Goal: Task Accomplishment & Management: Complete application form

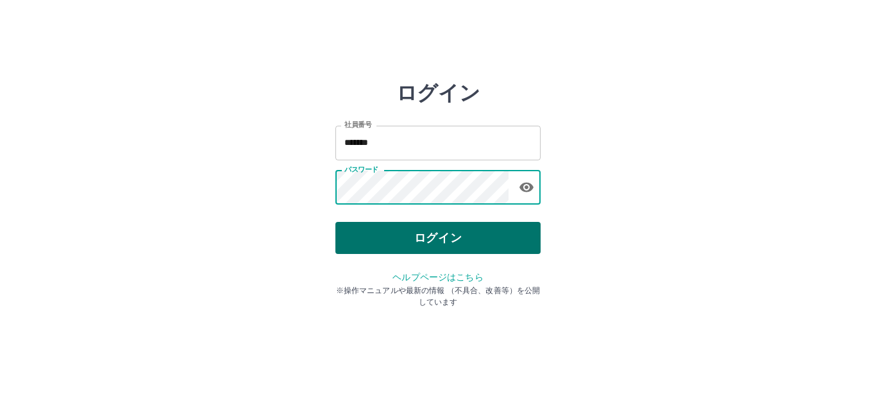
click at [490, 232] on button "ログイン" at bounding box center [438, 238] width 205 height 32
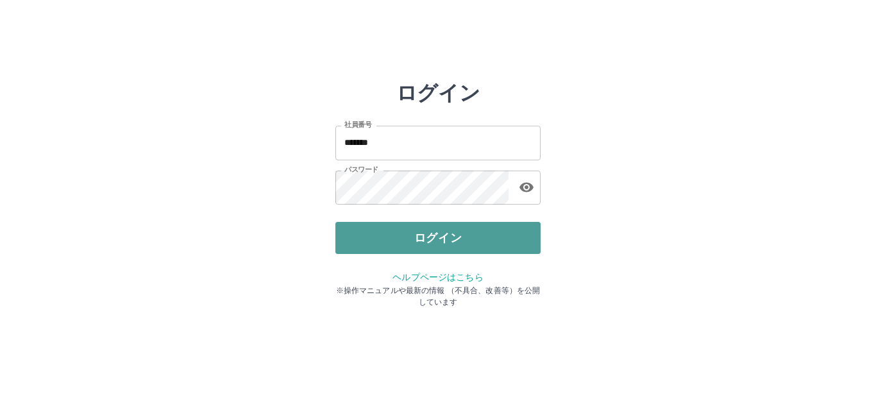
click at [411, 235] on button "ログイン" at bounding box center [438, 238] width 205 height 32
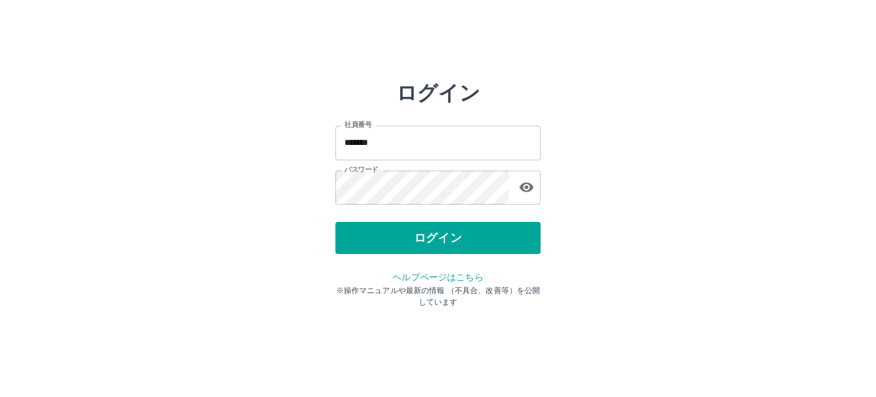
click at [515, 154] on input "*******" at bounding box center [438, 143] width 205 height 34
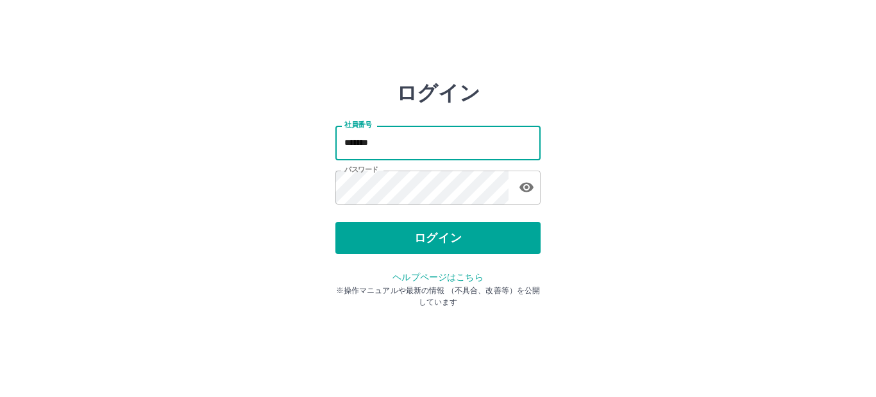
type input "*******"
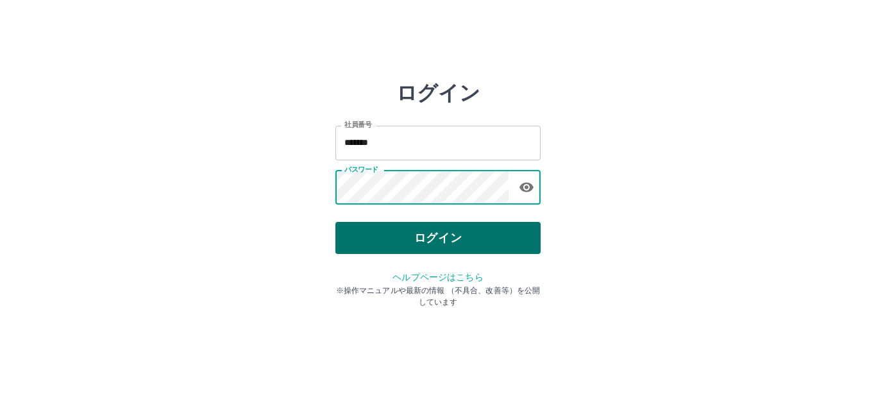
click at [439, 240] on button "ログイン" at bounding box center [438, 238] width 205 height 32
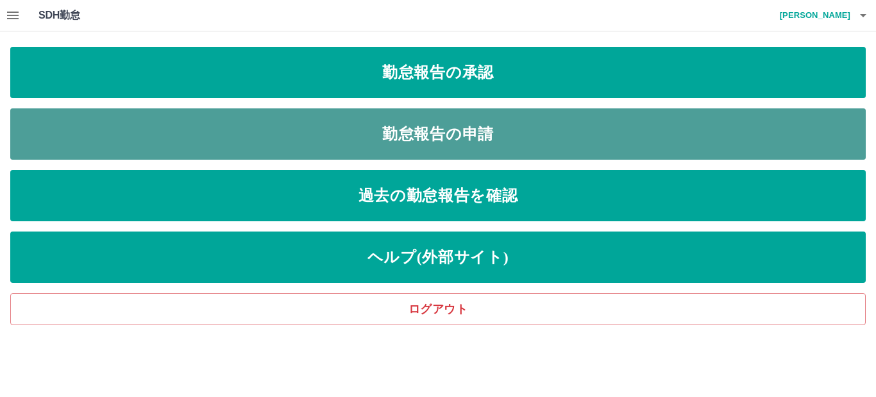
click at [426, 126] on link "勤怠報告の申請" at bounding box center [438, 133] width 856 height 51
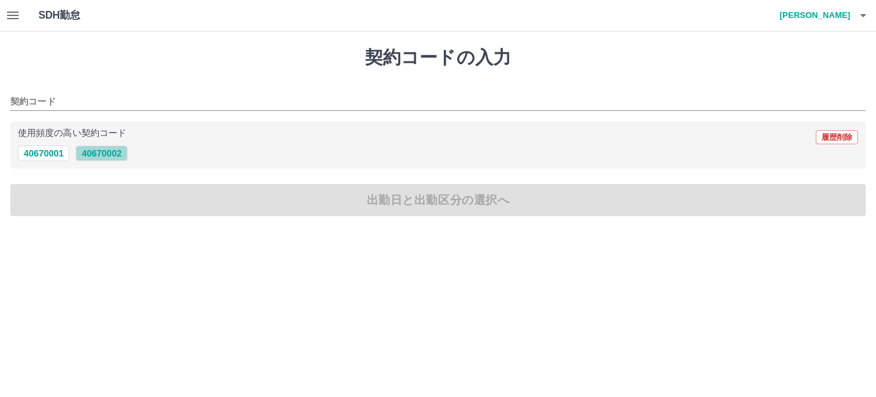
click at [118, 157] on button "40670002" at bounding box center [101, 153] width 51 height 15
type input "********"
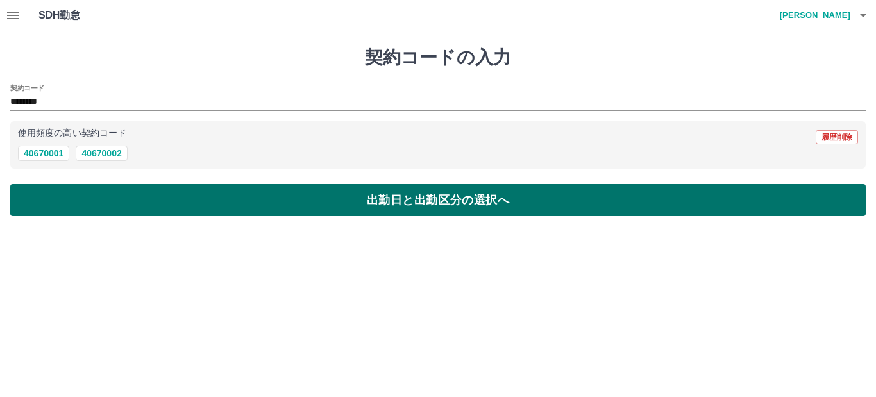
click at [143, 207] on button "出勤日と出勤区分の選択へ" at bounding box center [438, 200] width 856 height 32
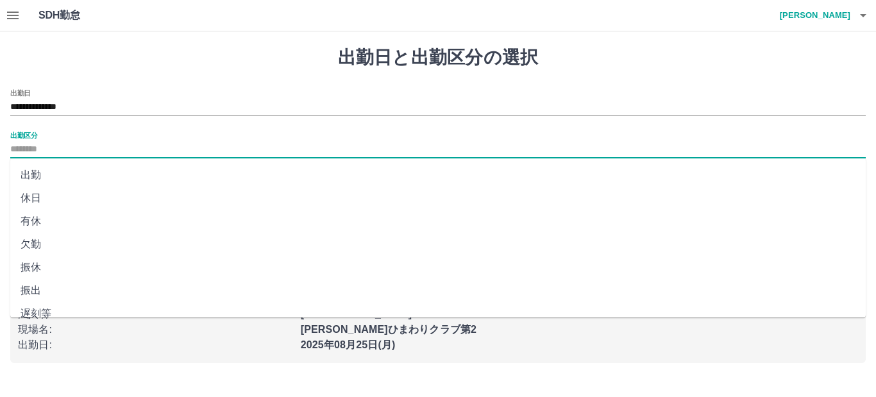
click at [115, 147] on input "出勤区分" at bounding box center [438, 150] width 856 height 16
click at [77, 177] on li "出勤" at bounding box center [438, 175] width 856 height 23
type input "**"
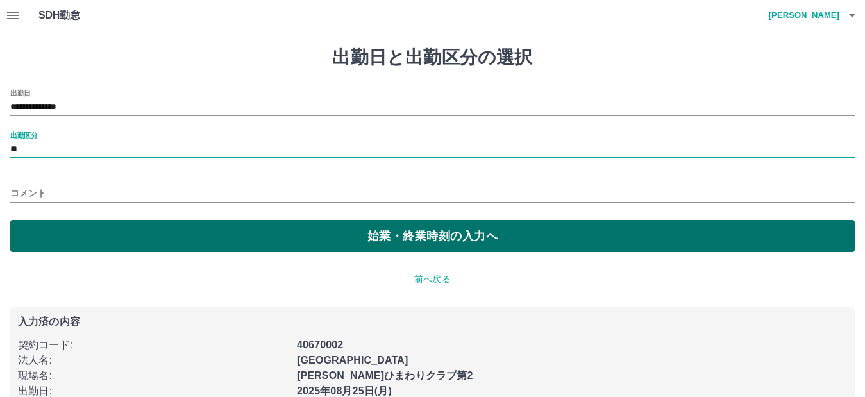
click at [94, 234] on button "始業・終業時刻の入力へ" at bounding box center [432, 236] width 845 height 32
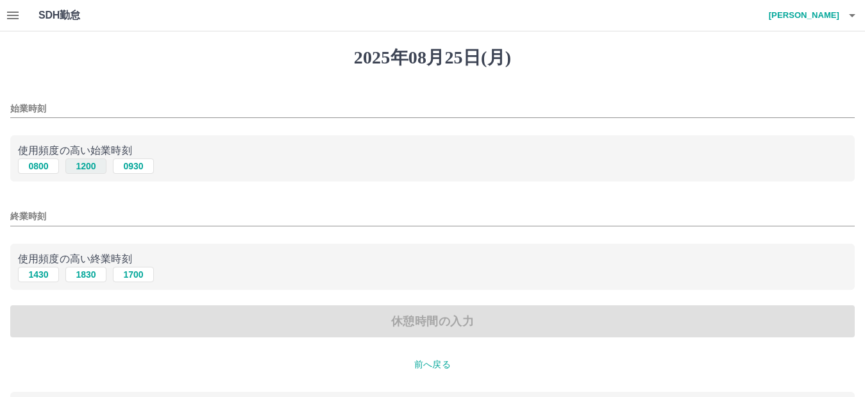
click at [92, 167] on button "1200" at bounding box center [85, 165] width 41 height 15
type input "****"
click at [72, 273] on button "1830" at bounding box center [85, 274] width 41 height 15
type input "****"
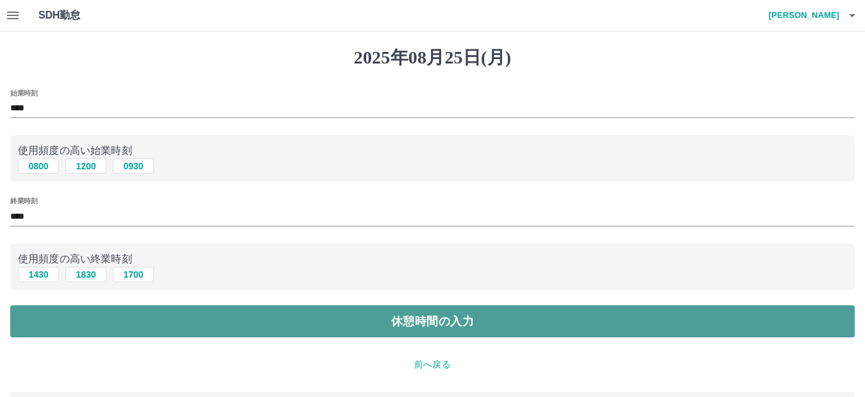
click at [79, 322] on button "休憩時間の入力" at bounding box center [432, 321] width 845 height 32
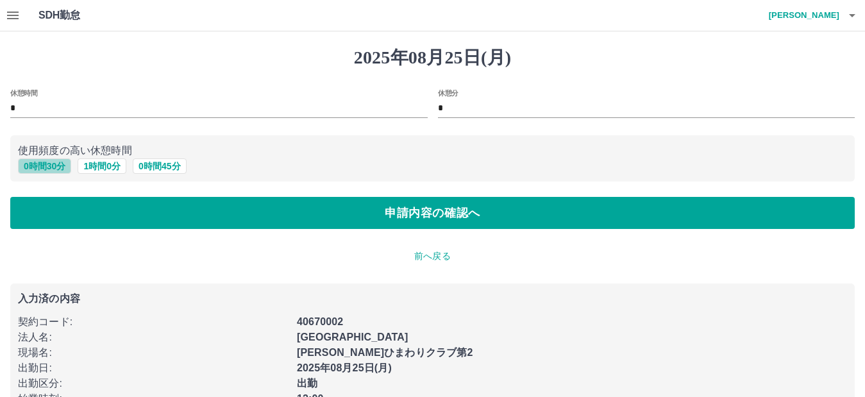
click at [58, 172] on button "0 時間 30 分" at bounding box center [44, 165] width 53 height 15
type input "**"
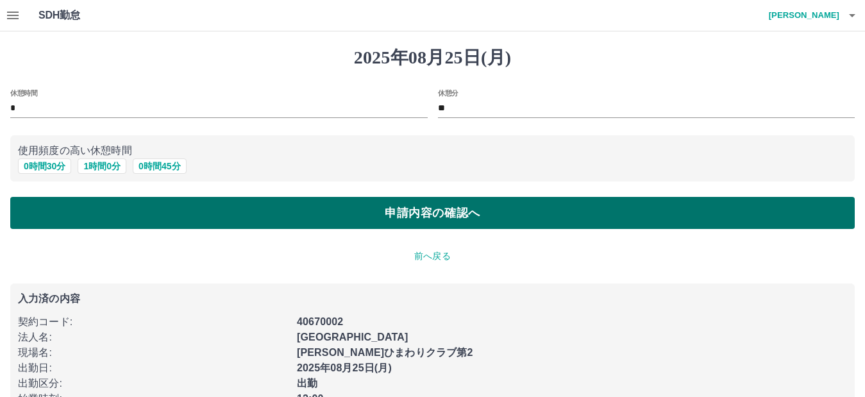
click at [117, 217] on button "申請内容の確認へ" at bounding box center [432, 213] width 845 height 32
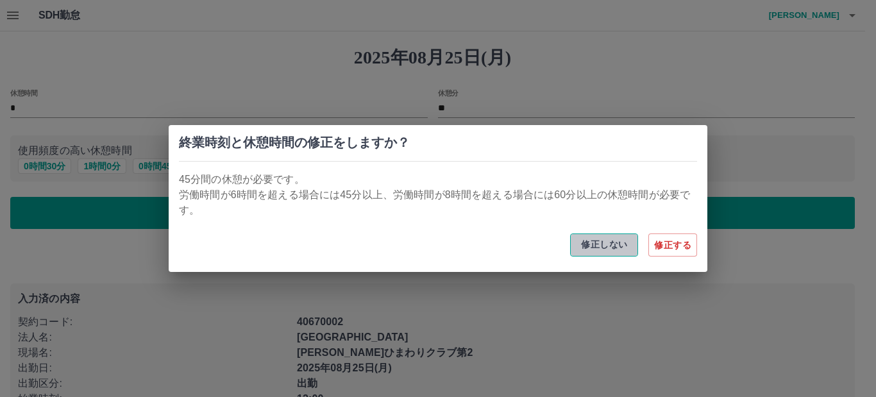
click at [608, 252] on button "修正しない" at bounding box center [604, 245] width 68 height 23
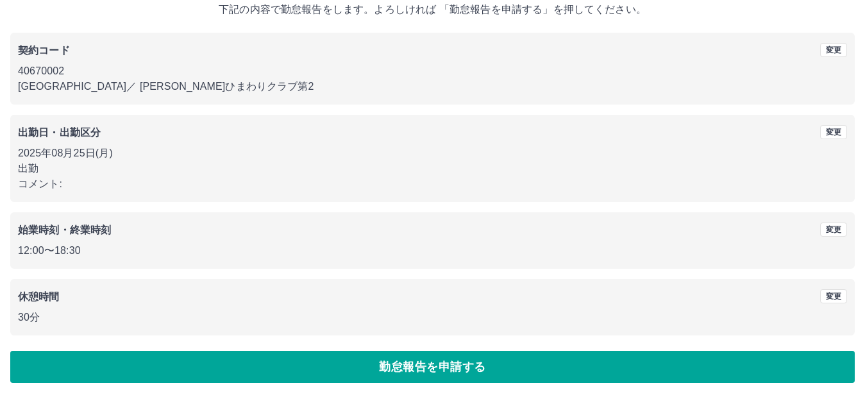
scroll to position [83, 0]
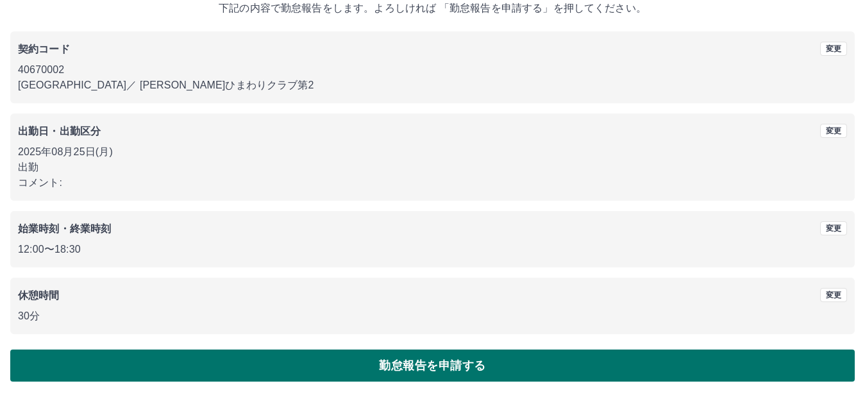
click at [500, 361] on button "勤怠報告を申請する" at bounding box center [432, 366] width 845 height 32
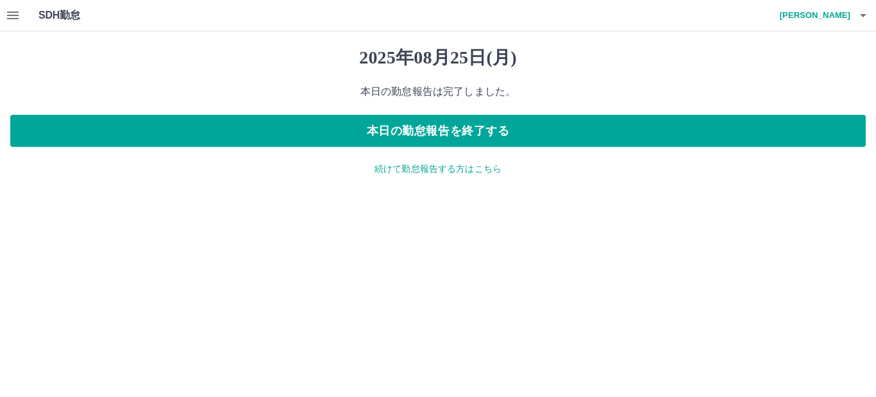
click at [13, 17] on icon "button" at bounding box center [12, 15] width 15 height 15
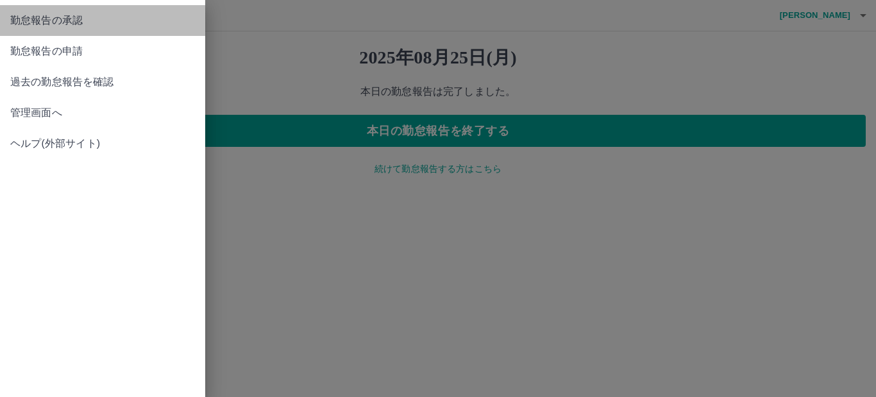
click at [15, 25] on span "勤怠報告の承認" at bounding box center [102, 20] width 185 height 15
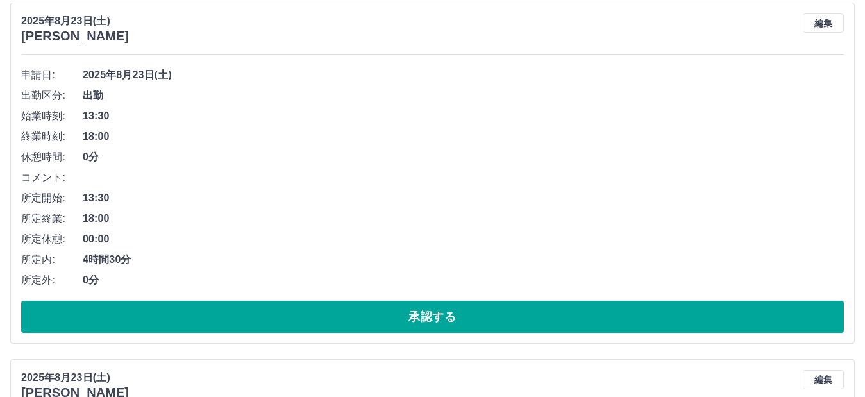
scroll to position [513, 0]
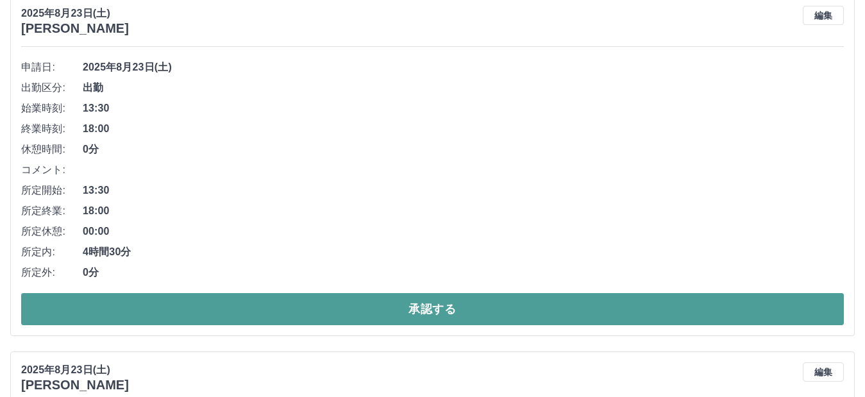
click at [210, 301] on button "承認する" at bounding box center [432, 309] width 823 height 32
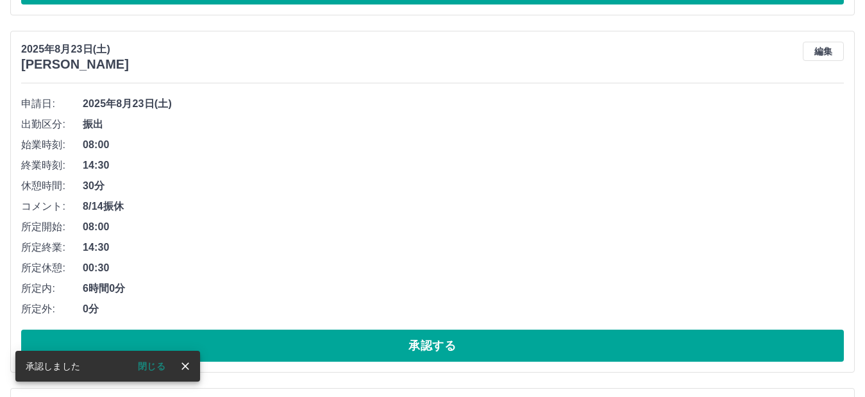
scroll to position [606, 0]
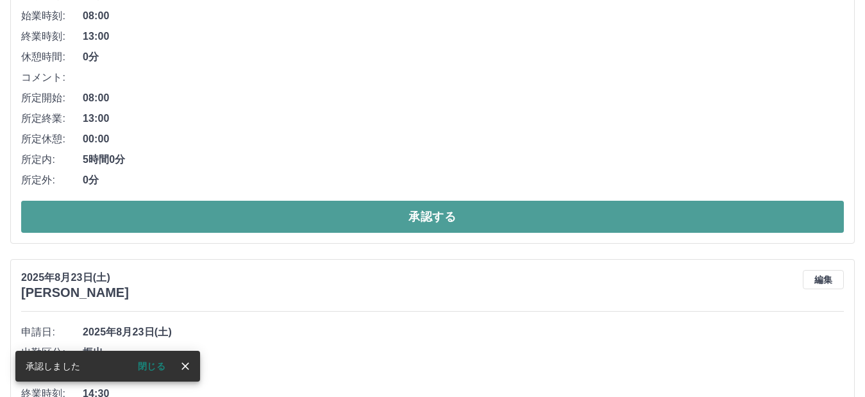
click at [238, 218] on button "承認する" at bounding box center [432, 217] width 823 height 32
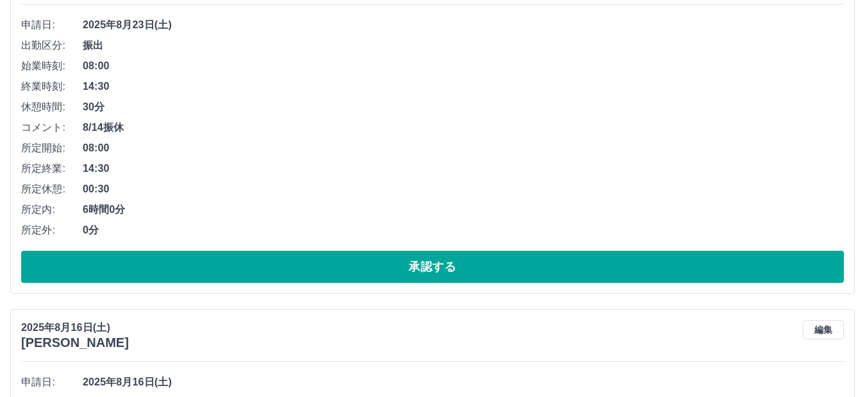
scroll to position [570, 0]
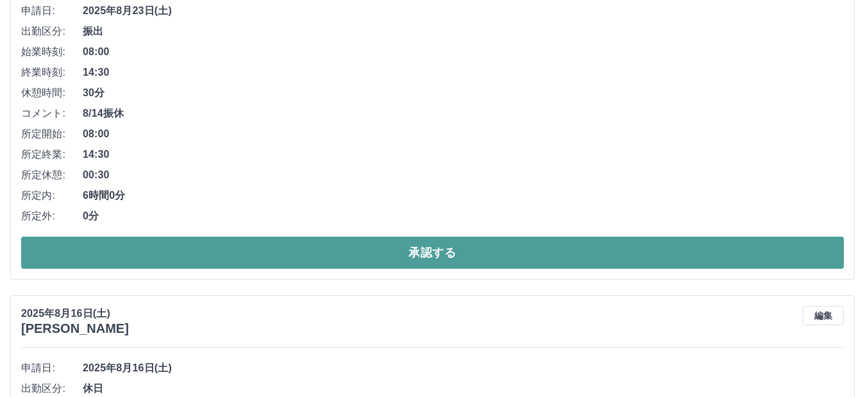
click at [207, 240] on button "承認する" at bounding box center [432, 253] width 823 height 32
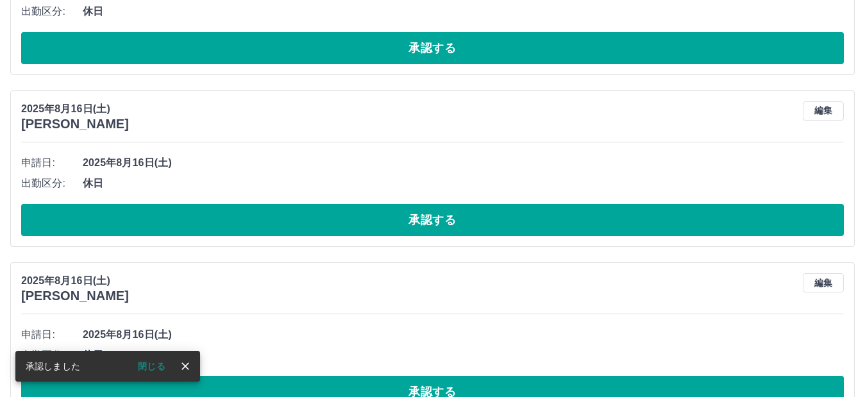
scroll to position [405, 0]
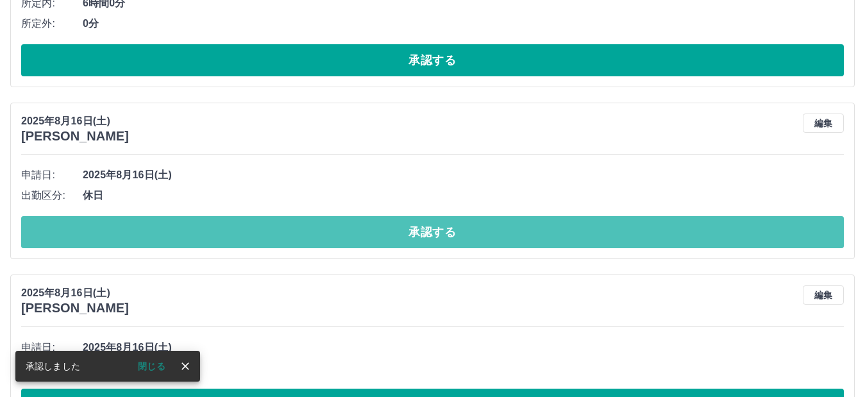
click at [207, 240] on button "承認する" at bounding box center [432, 232] width 823 height 32
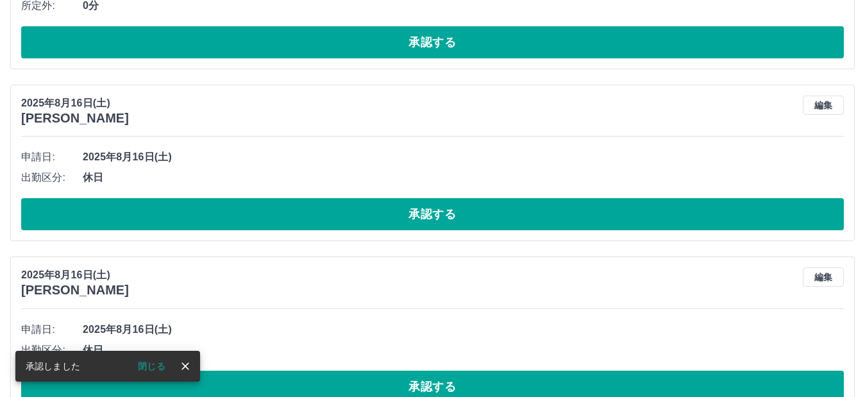
scroll to position [426, 0]
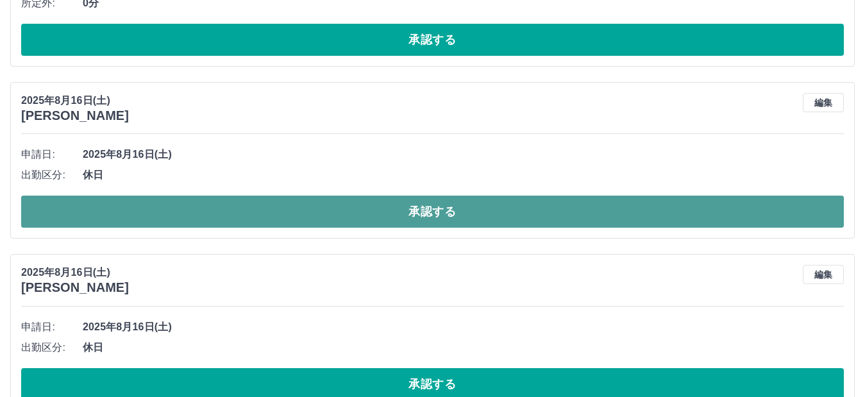
click at [198, 213] on button "承認する" at bounding box center [432, 212] width 823 height 32
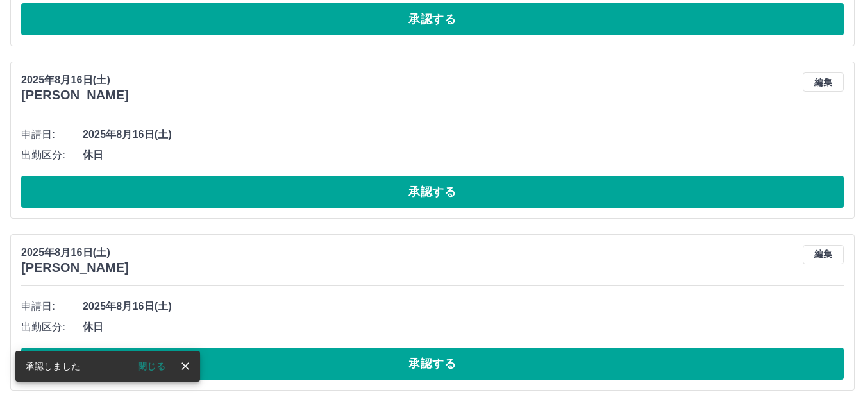
scroll to position [447, 0]
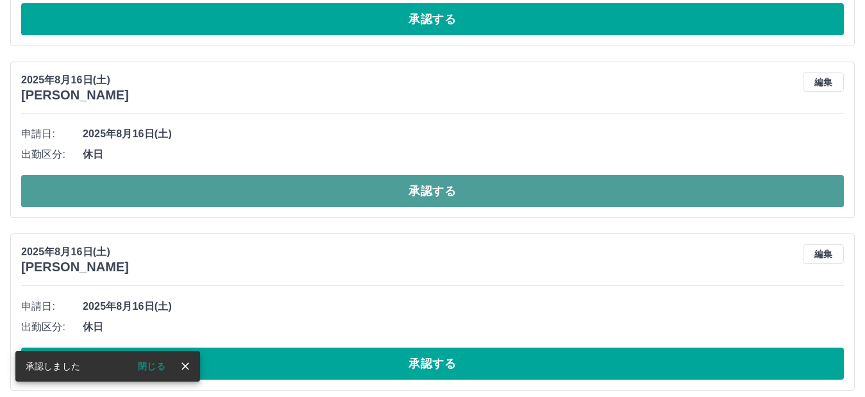
click at [198, 206] on button "承認する" at bounding box center [432, 191] width 823 height 32
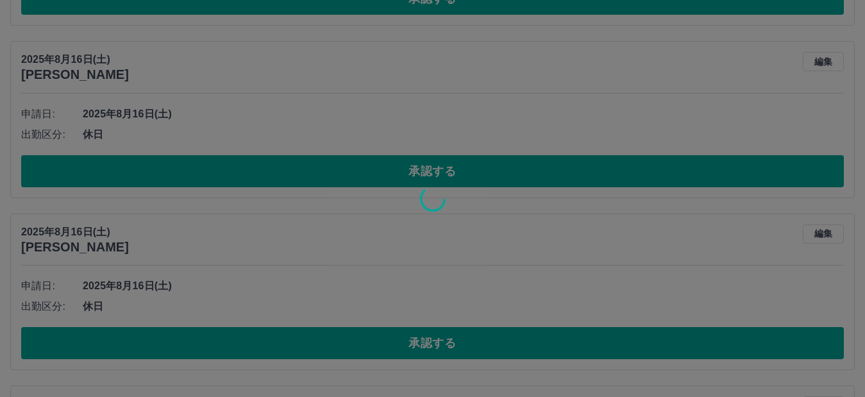
scroll to position [467, 0]
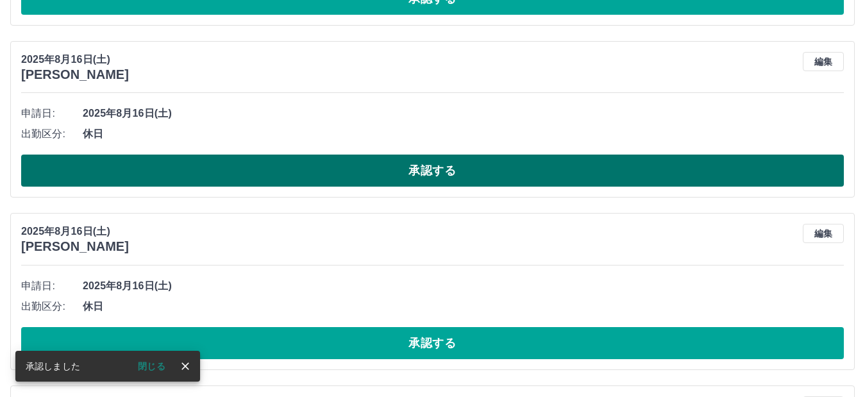
click at [189, 180] on button "承認する" at bounding box center [432, 171] width 823 height 32
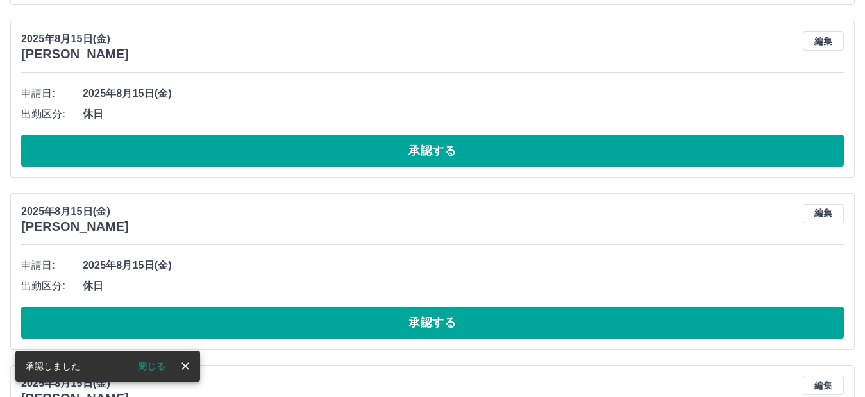
scroll to position [488, 0]
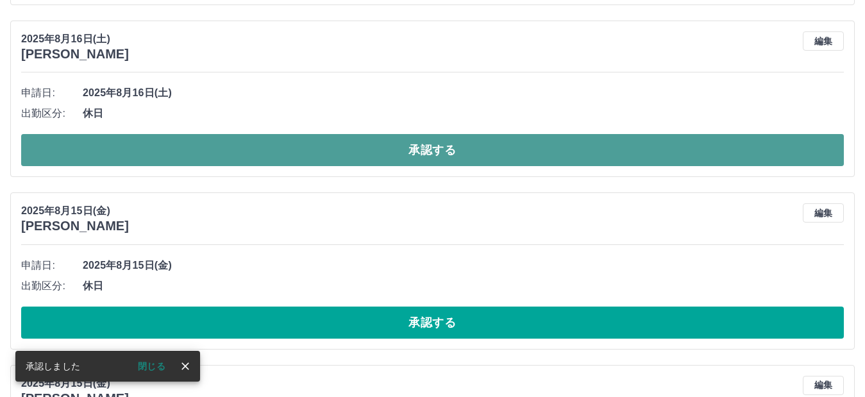
click at [203, 159] on button "承認する" at bounding box center [432, 150] width 823 height 32
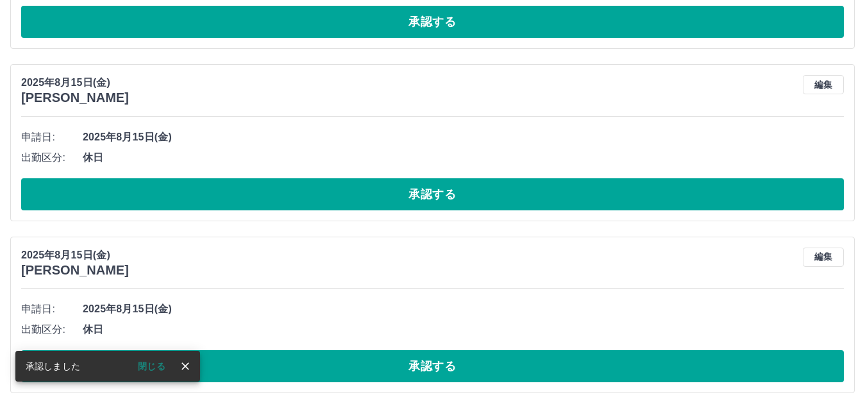
scroll to position [444, 0]
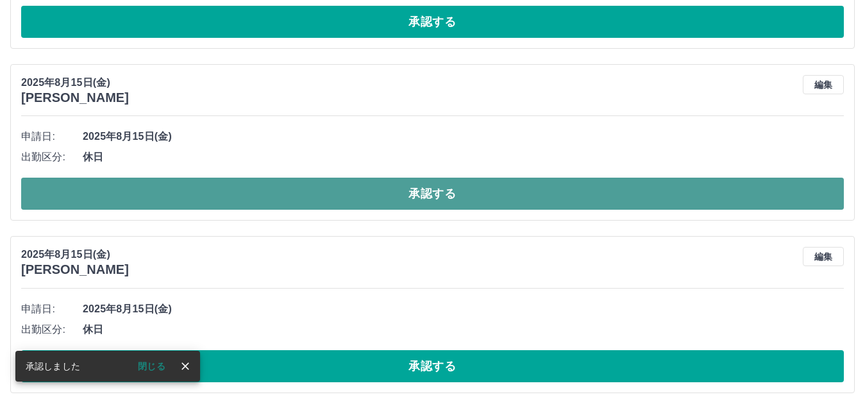
click at [172, 185] on button "承認する" at bounding box center [432, 194] width 823 height 32
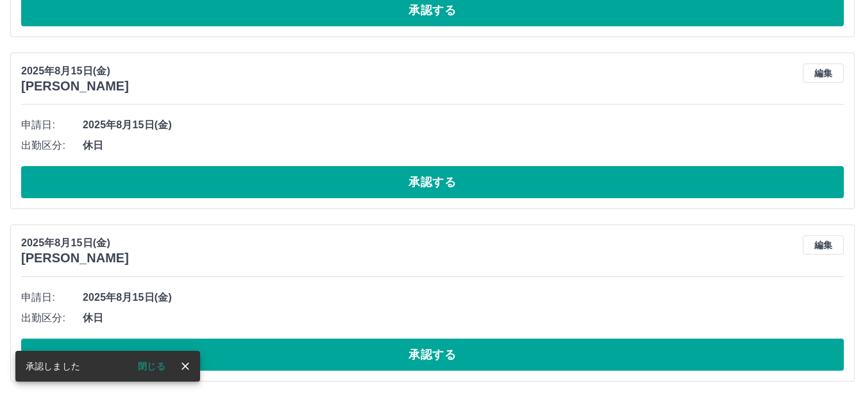
scroll to position [457, 0]
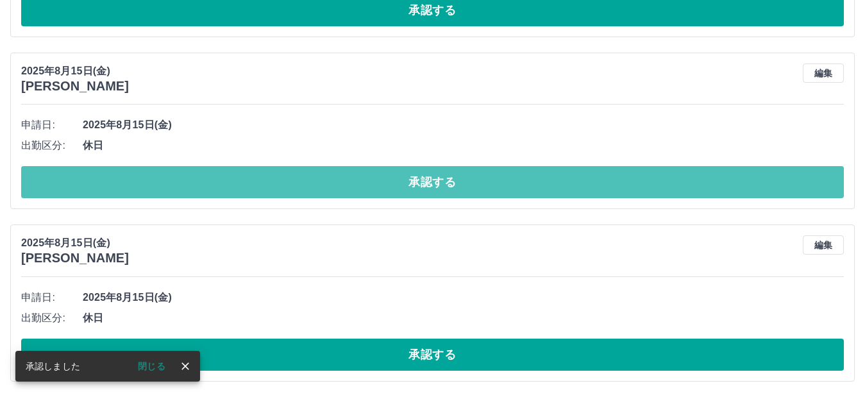
click at [171, 186] on button "承認する" at bounding box center [432, 182] width 823 height 32
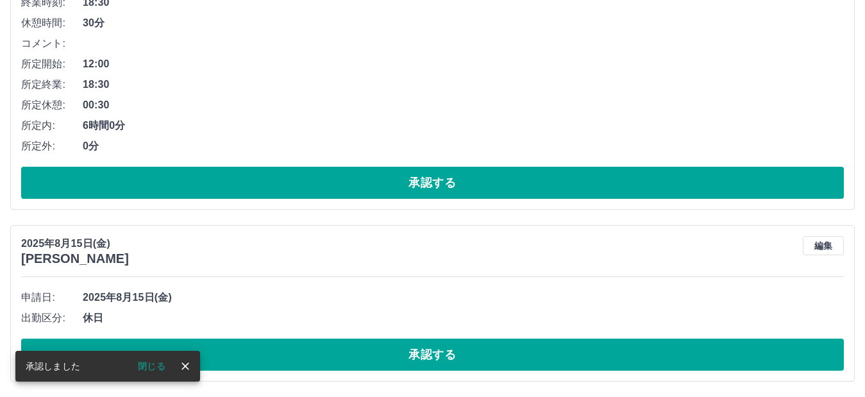
scroll to position [284, 0]
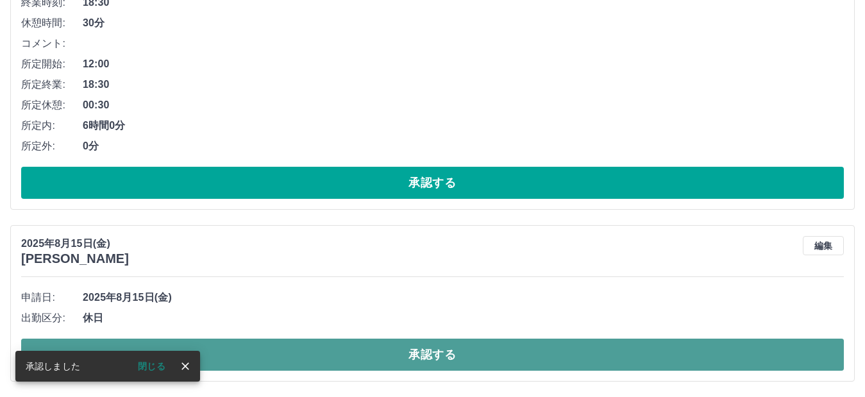
click at [247, 351] on button "承認する" at bounding box center [432, 355] width 823 height 32
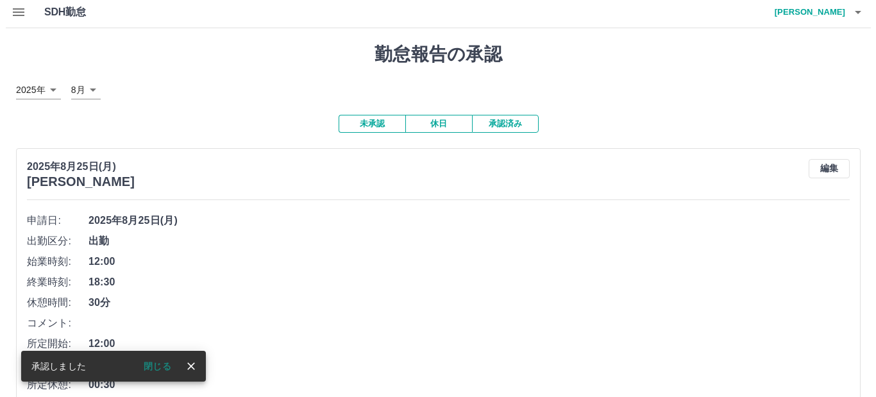
scroll to position [0, 0]
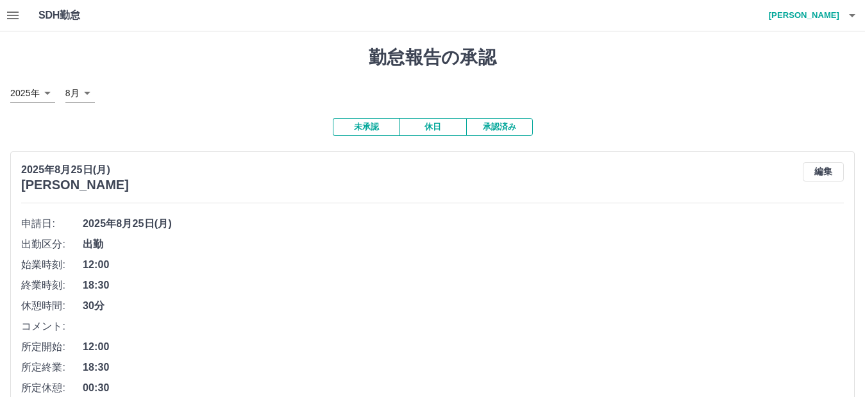
click at [848, 15] on icon "button" at bounding box center [852, 15] width 15 height 15
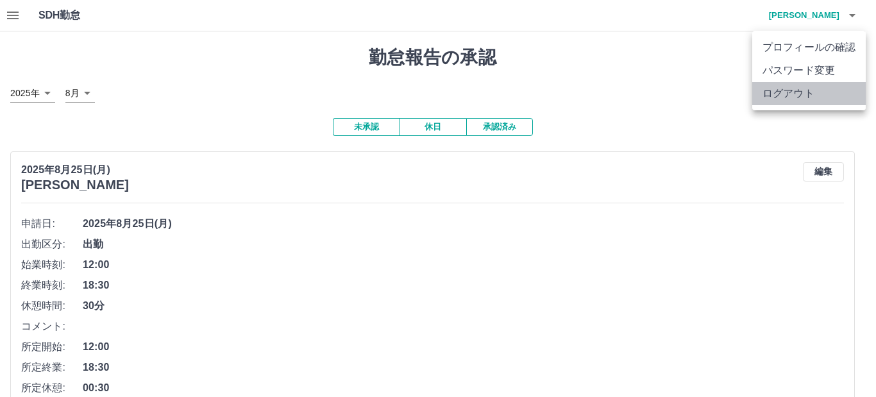
click at [817, 95] on li "ログアウト" at bounding box center [810, 93] width 114 height 23
